Goal: Task Accomplishment & Management: Manage account settings

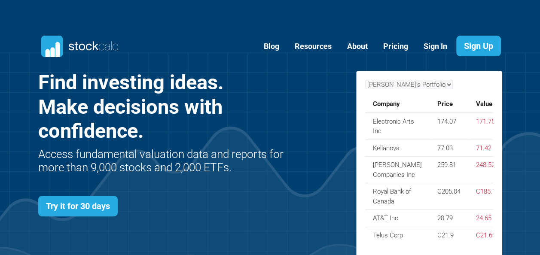
scroll to position [343, 489]
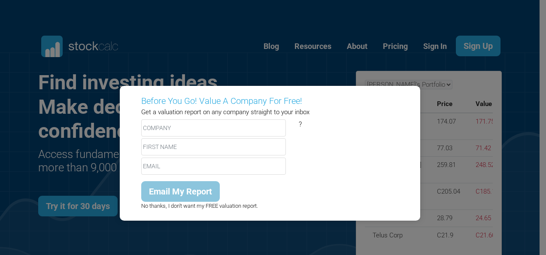
click at [437, 45] on div "Before You Go! Value A Company For Free! Get a valuation report on any company …" at bounding box center [273, 127] width 546 height 255
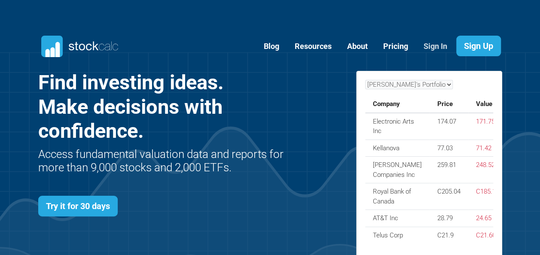
click at [432, 45] on link "Sign In" at bounding box center [435, 46] width 36 height 21
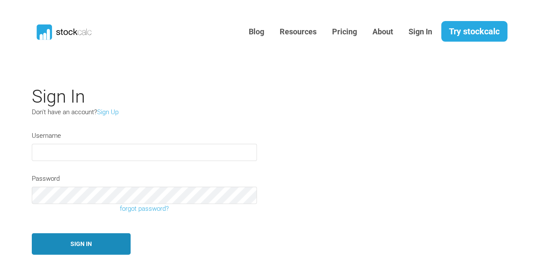
type input "DonS"
click at [79, 240] on button "Sign In" at bounding box center [81, 244] width 99 height 22
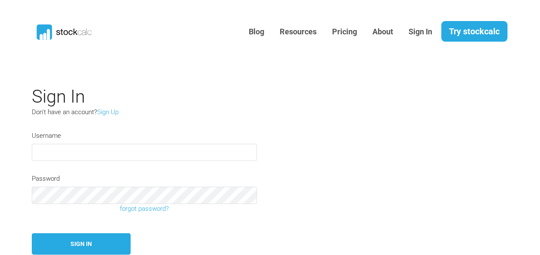
type input "DonS"
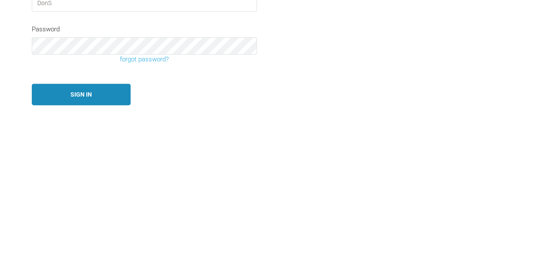
scroll to position [8, 0]
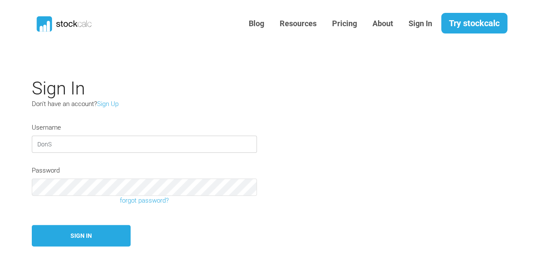
drag, startPoint x: 55, startPoint y: 144, endPoint x: 76, endPoint y: 143, distance: 21.5
click at [55, 145] on input "DonS" at bounding box center [144, 144] width 225 height 17
click at [131, 111] on div "Sign In Don't have an account? Sign Up Username DonS Password forgot password? …" at bounding box center [269, 162] width 489 height 169
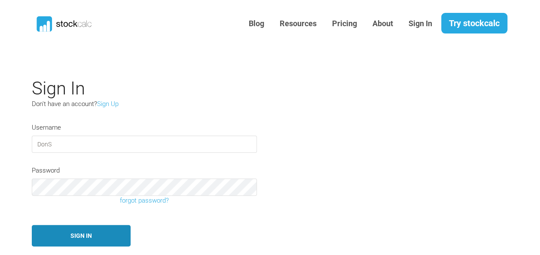
click at [87, 237] on button "Sign In" at bounding box center [81, 236] width 99 height 22
